Goal: Check status: Check status

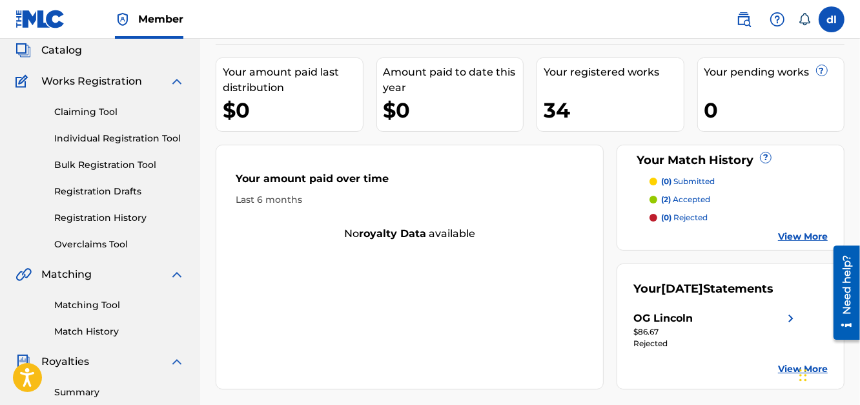
scroll to position [258, 0]
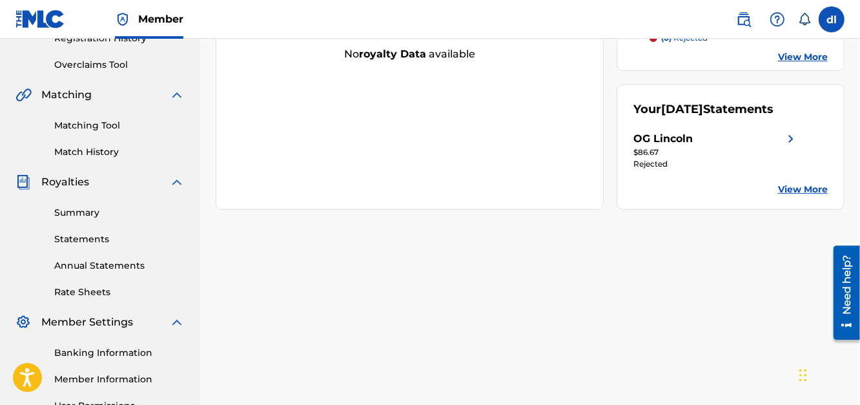
click at [782, 158] on div "$86.67" at bounding box center [715, 153] width 165 height 12
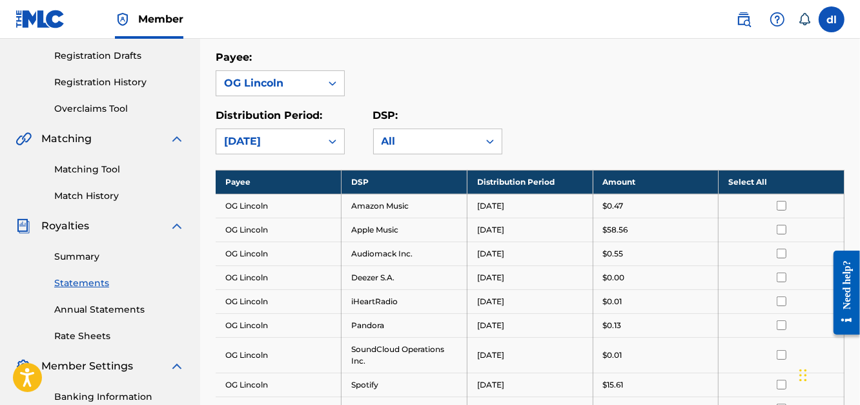
scroll to position [322, 0]
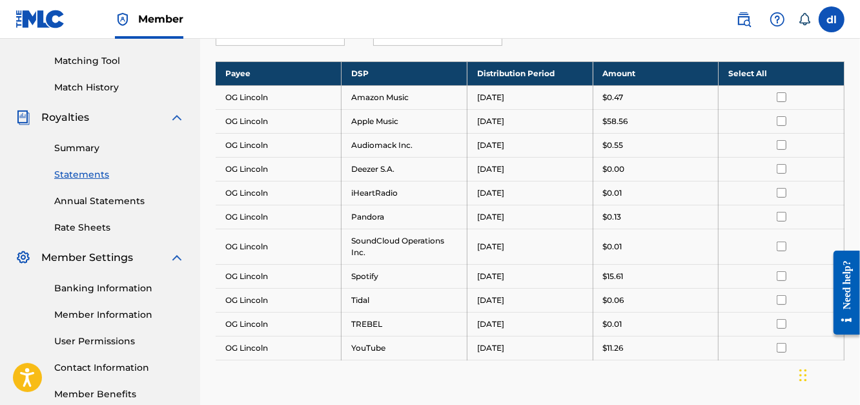
click at [80, 143] on link "Summary" at bounding box center [119, 148] width 130 height 14
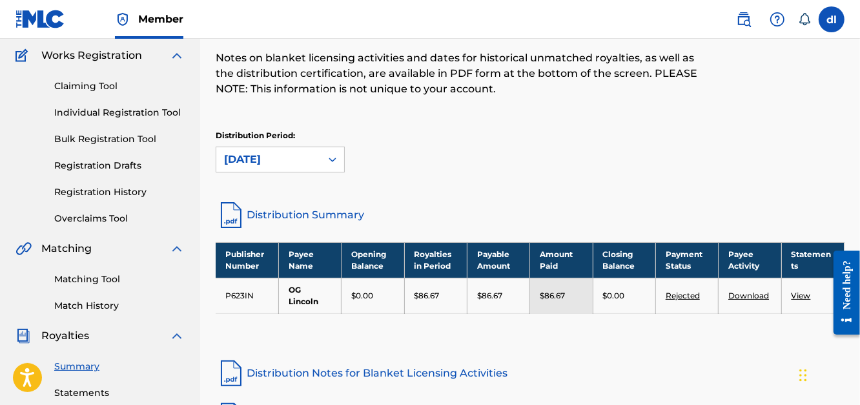
scroll to position [194, 0]
